Goal: Go to known website: Go to known website

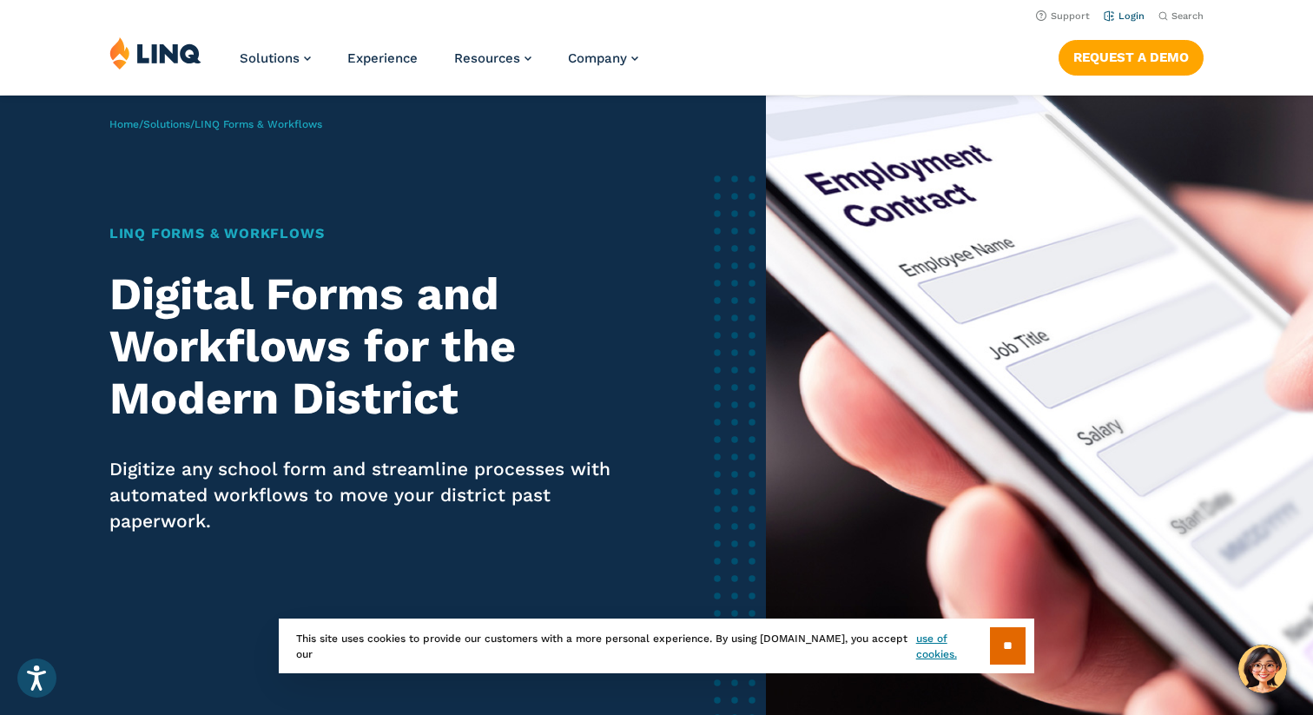
click at [1123, 17] on link "Login" at bounding box center [1123, 15] width 41 height 11
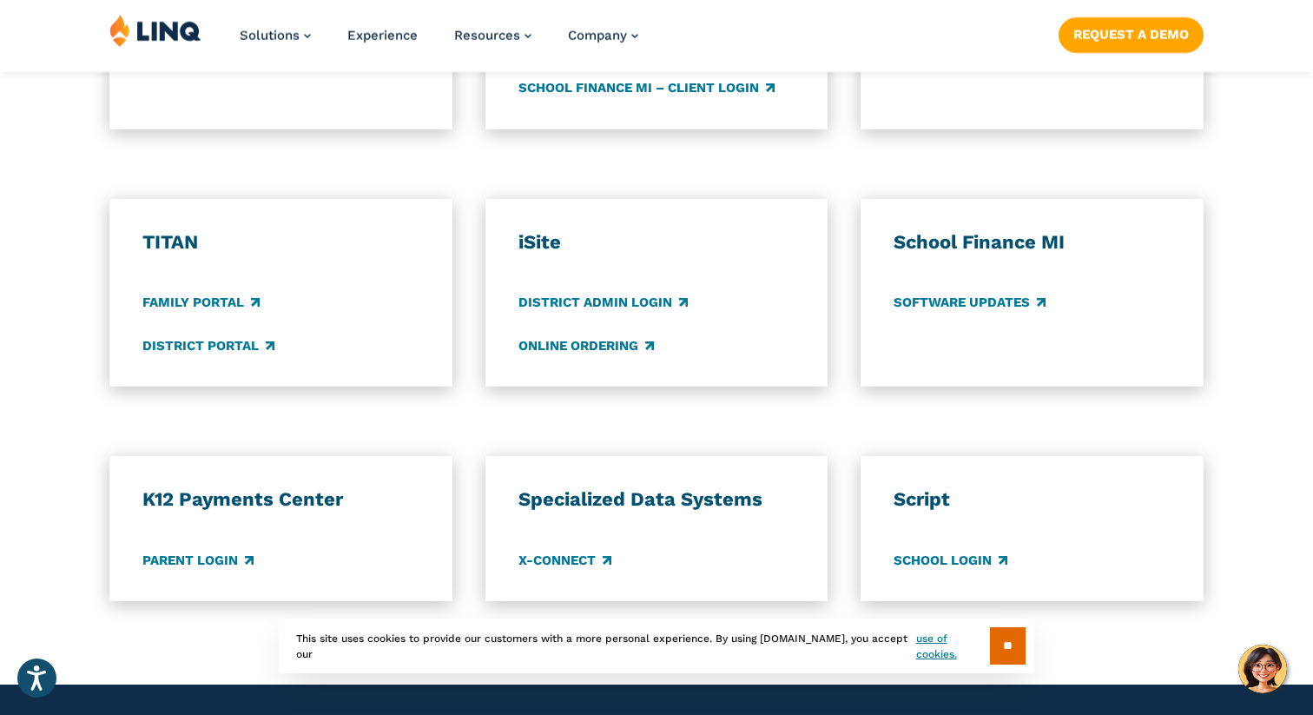
scroll to position [1324, 0]
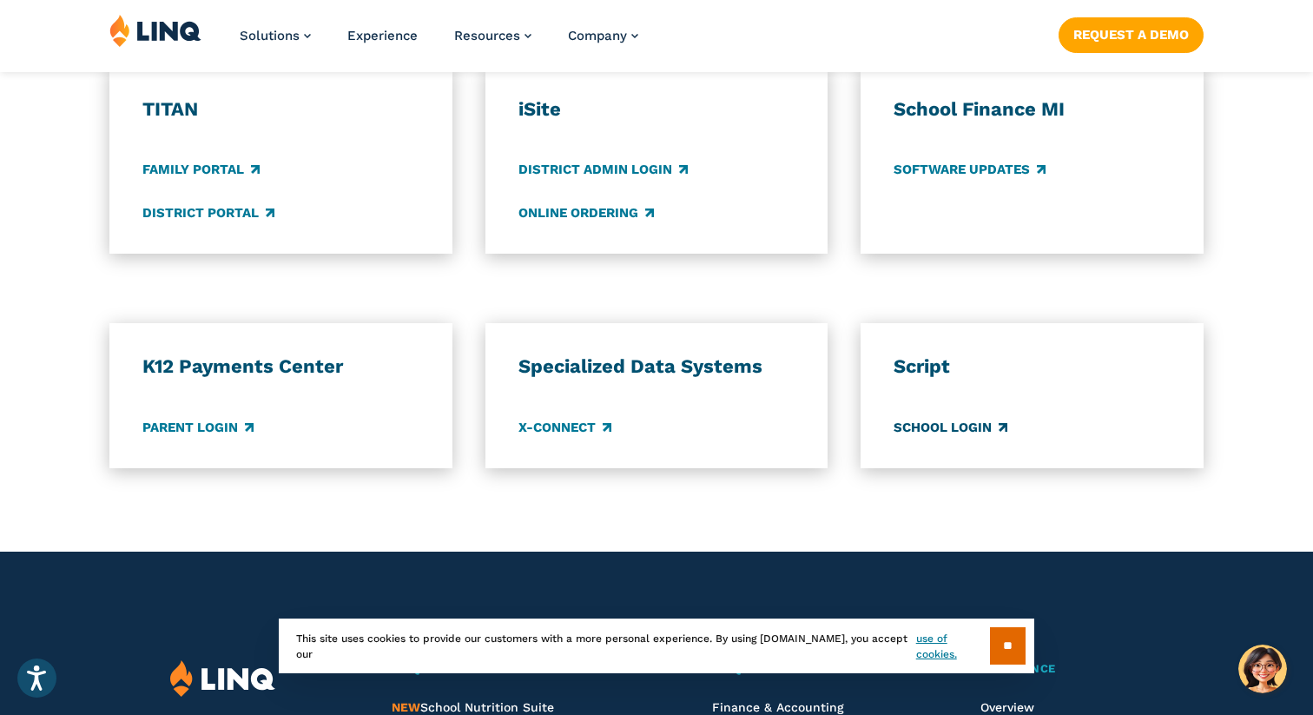
click at [952, 431] on link "School Login" at bounding box center [950, 427] width 114 height 19
